Goal: Information Seeking & Learning: Learn about a topic

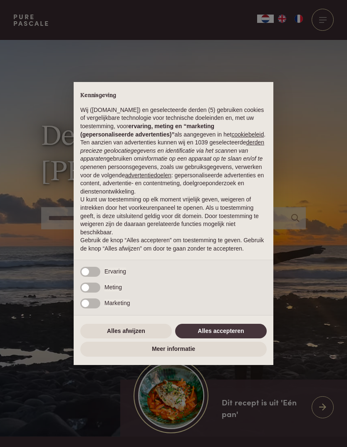
click at [242, 335] on button "Alles accepteren" at bounding box center [221, 331] width 92 height 15
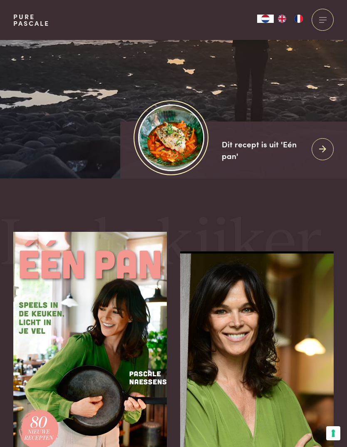
scroll to position [256, 0]
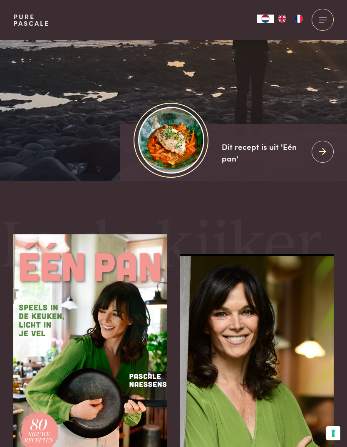
click at [322, 158] on icon at bounding box center [322, 152] width 7 height 12
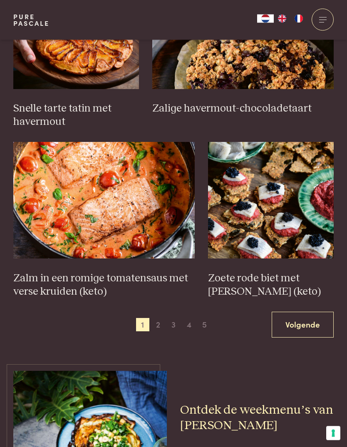
scroll to position [1118, 0]
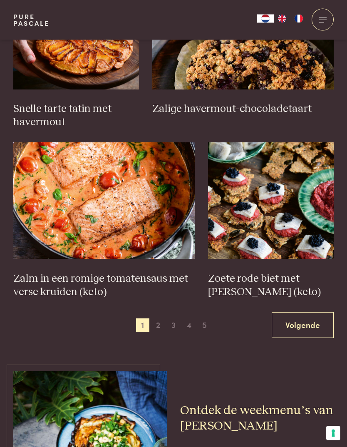
click at [155, 319] on span "2" at bounding box center [157, 325] width 13 height 13
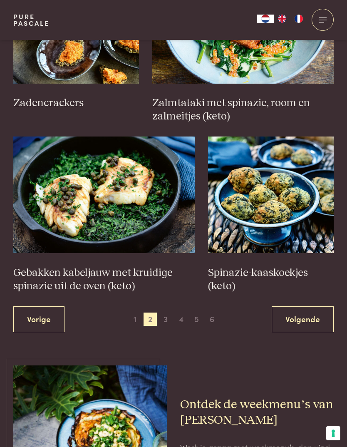
scroll to position [1123, 0]
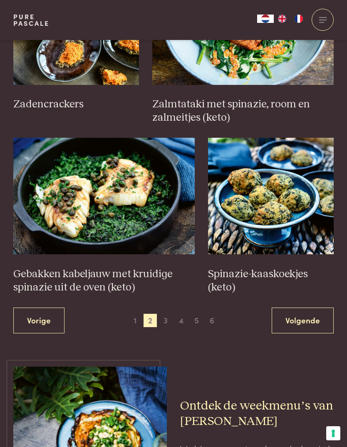
click at [169, 314] on span "3" at bounding box center [165, 320] width 13 height 13
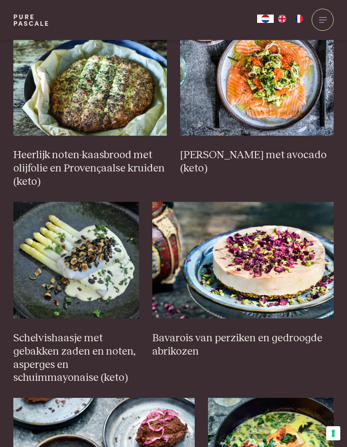
scroll to position [396, 0]
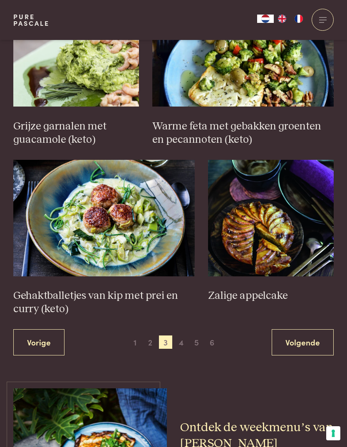
click at [176, 335] on span "4" at bounding box center [181, 341] width 13 height 13
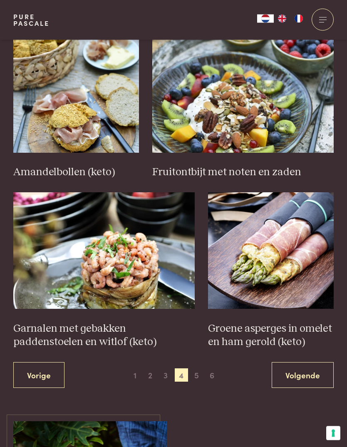
scroll to position [1055, 0]
click at [191, 368] on span "5" at bounding box center [196, 374] width 13 height 13
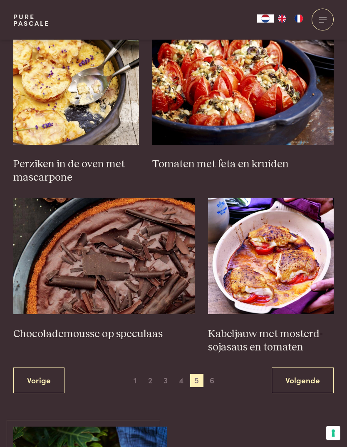
scroll to position [1066, 0]
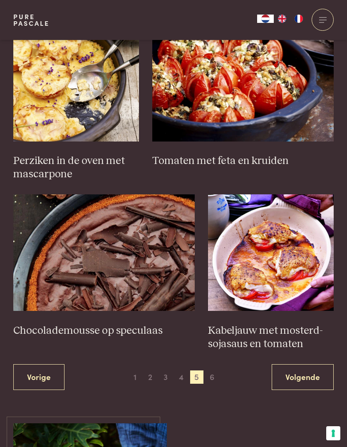
click at [208, 370] on span "6" at bounding box center [212, 376] width 13 height 13
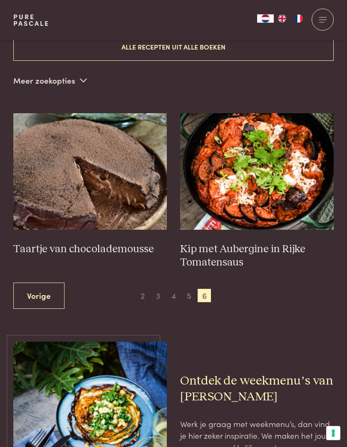
scroll to position [282, 0]
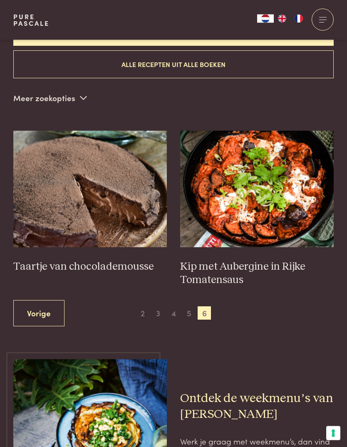
click at [142, 307] on span "2" at bounding box center [142, 313] width 13 height 13
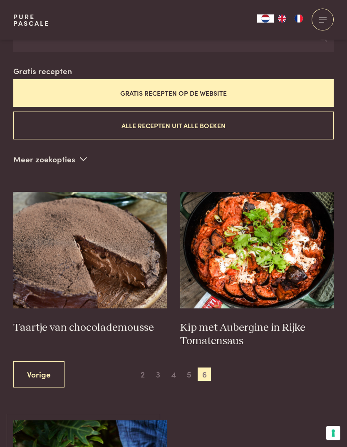
scroll to position [221, 0]
click at [37, 361] on link "Vorige" at bounding box center [38, 374] width 51 height 26
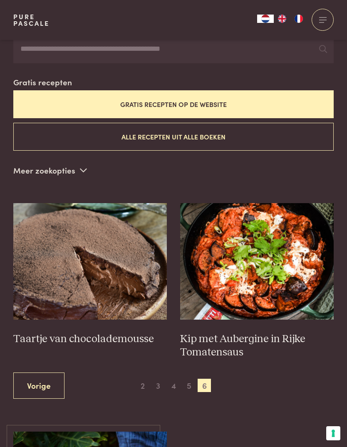
click at [143, 379] on span "2" at bounding box center [142, 385] width 13 height 13
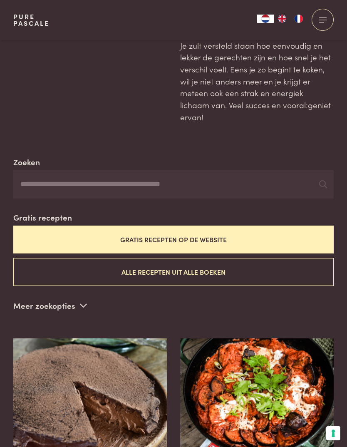
scroll to position [74, 0]
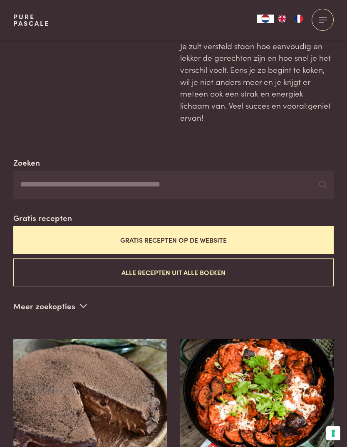
click at [211, 228] on button "Gratis recepten op de website" at bounding box center [173, 240] width 320 height 28
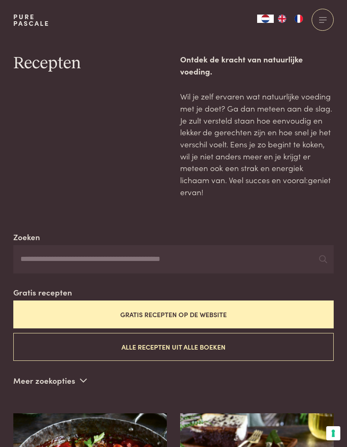
click at [241, 249] on input "Zoeken" at bounding box center [173, 259] width 320 height 28
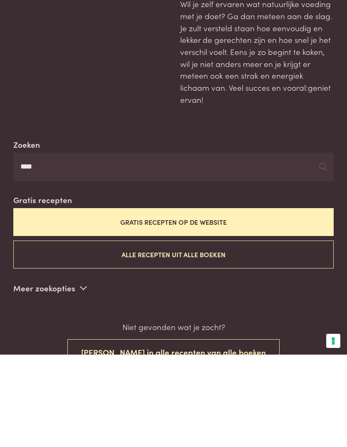
type input "****"
click at [224, 333] on button "Alle recepten uit alle boeken" at bounding box center [173, 347] width 320 height 28
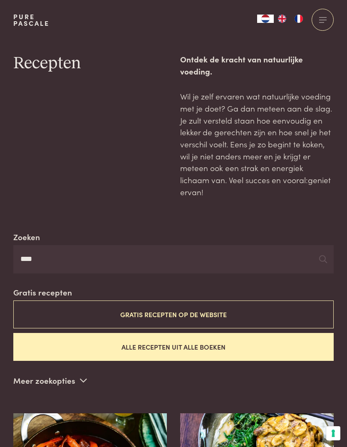
click at [216, 245] on input "****" at bounding box center [173, 259] width 320 height 28
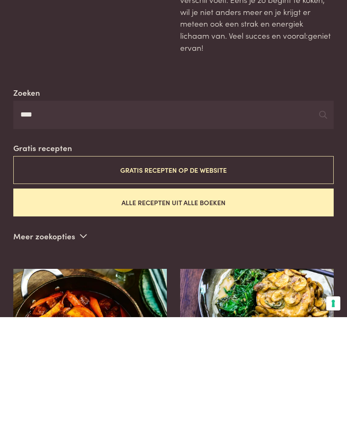
click at [201, 318] on button "Alle recepten uit alle boeken" at bounding box center [173, 332] width 320 height 28
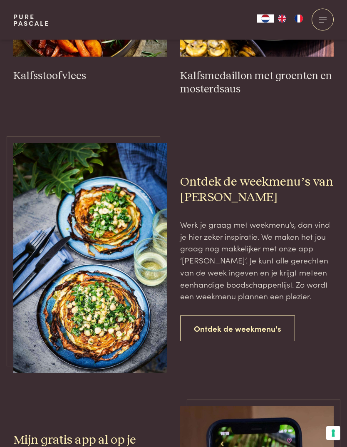
scroll to position [454, 0]
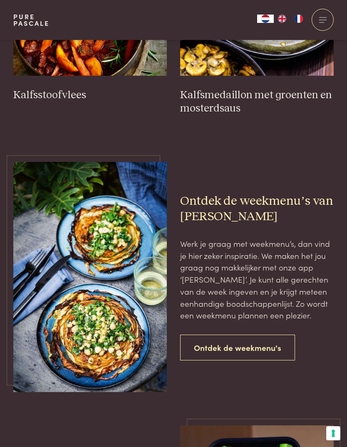
click at [260, 335] on link "Ontdek de weekmenu's" at bounding box center [237, 348] width 115 height 26
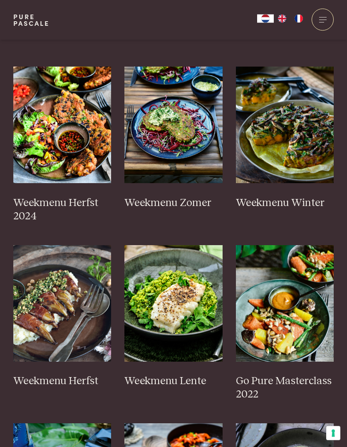
scroll to position [248, 0]
click at [188, 127] on img at bounding box center [173, 125] width 98 height 117
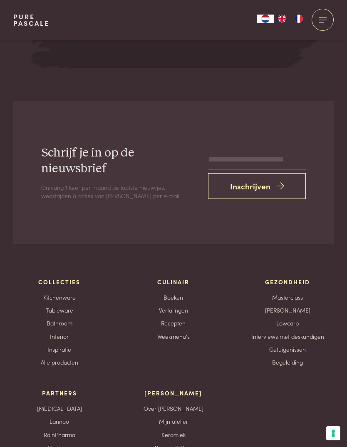
scroll to position [2711, 0]
